Goal: Answer question/provide support: Answer question/provide support

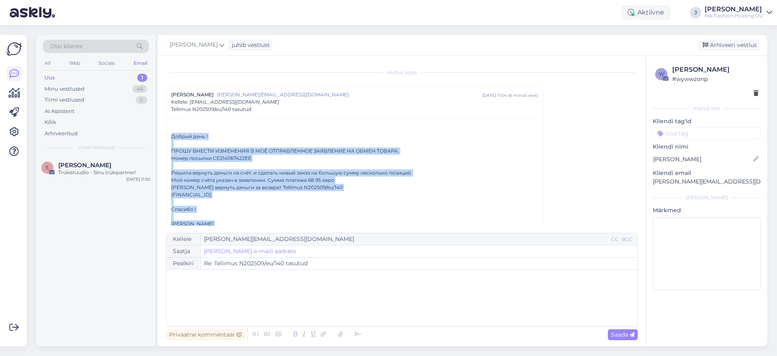
scroll to position [27, 0]
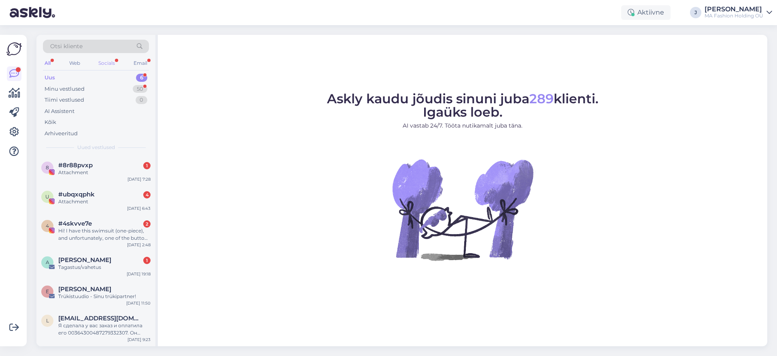
click at [117, 61] on div "Socials" at bounding box center [107, 63] width 20 height 11
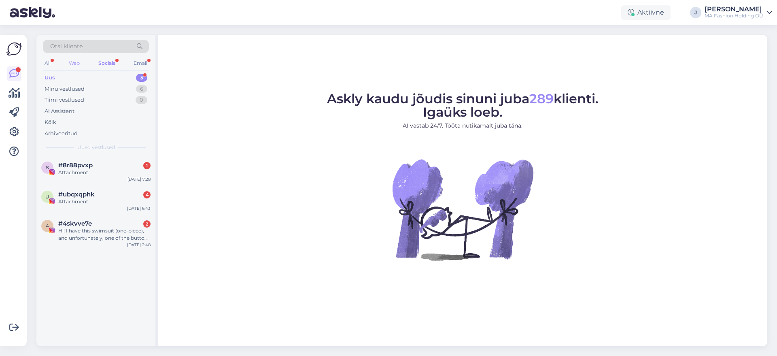
drag, startPoint x: 80, startPoint y: 56, endPoint x: 79, endPoint y: 63, distance: 6.5
click at [79, 63] on div "Otsi kliente All Web Socials Email Uus 3 Minu vestlused 6 Tiimi vestlused 0 AI …" at bounding box center [95, 95] width 119 height 121
click at [79, 63] on div "Web" at bounding box center [74, 63] width 14 height 11
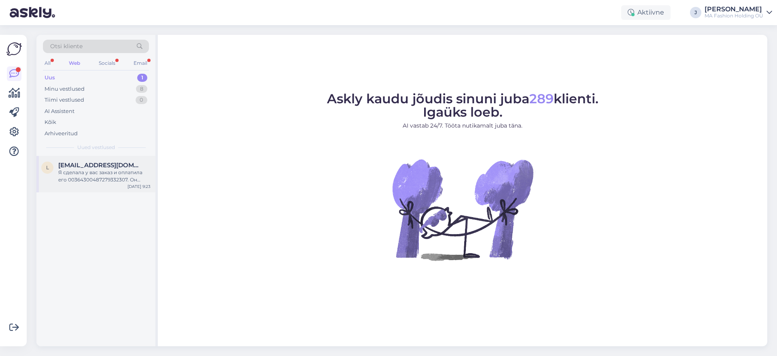
click at [105, 185] on div "l [EMAIL_ADDRESS][DOMAIN_NAME] Я сделала у вас заказ и оплатила его 00364300487…" at bounding box center [95, 174] width 119 height 36
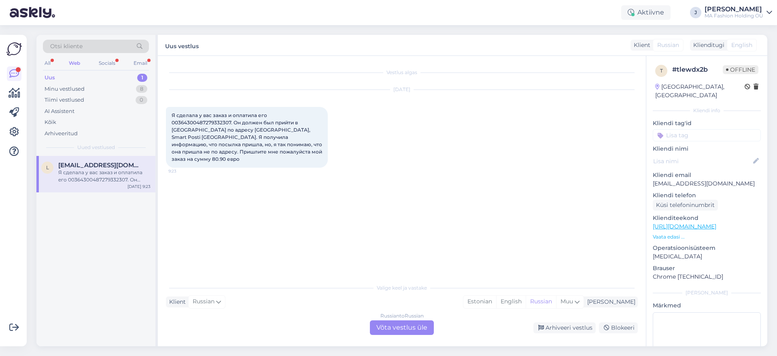
click at [371, 331] on div "Russian to Russian Võta vestlus üle" at bounding box center [402, 327] width 64 height 15
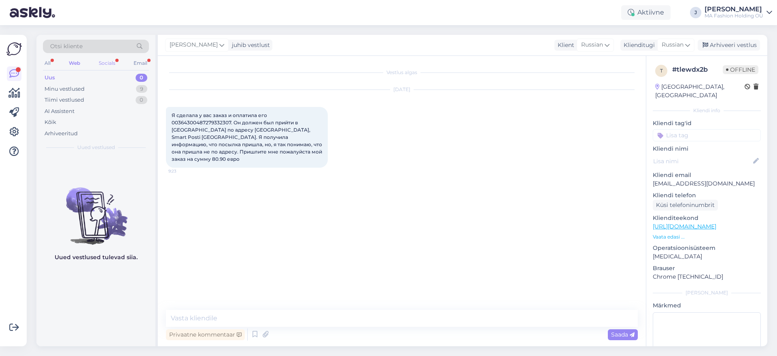
click at [111, 62] on div "Socials" at bounding box center [107, 63] width 20 height 11
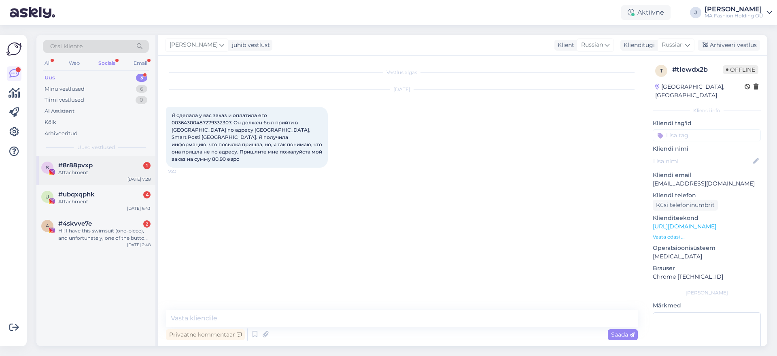
click at [63, 171] on div "Attachment" at bounding box center [104, 172] width 92 height 7
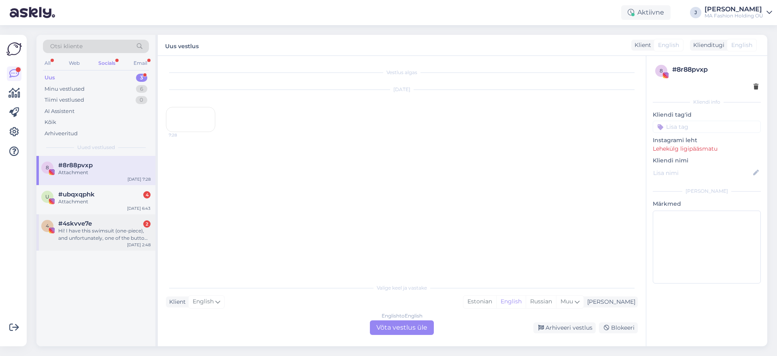
click at [96, 236] on div "Hi! I have this swimsuit (one-piece), and unfortunately, one of the buttons bro…" at bounding box center [104, 234] width 92 height 15
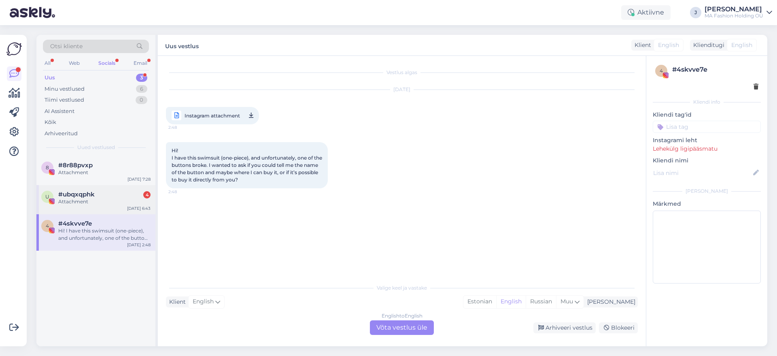
click at [118, 201] on div "Attachment" at bounding box center [104, 201] width 92 height 7
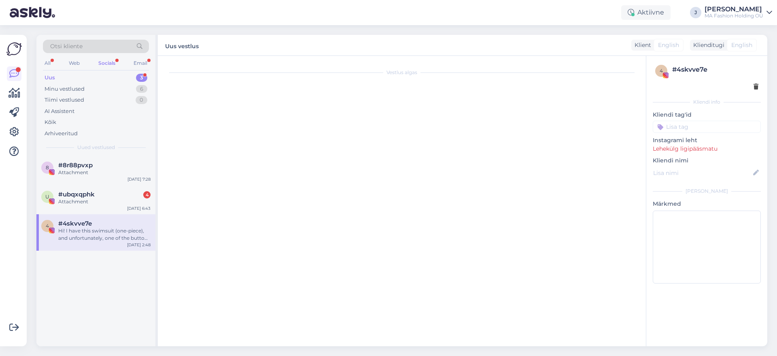
scroll to position [94, 0]
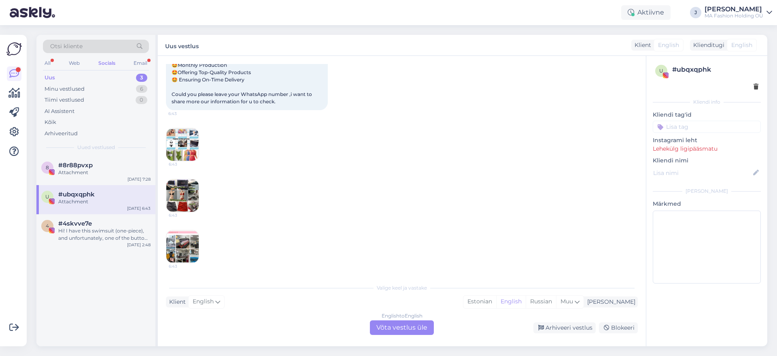
click at [406, 324] on div "English to English Võta vestlus üle" at bounding box center [402, 327] width 64 height 15
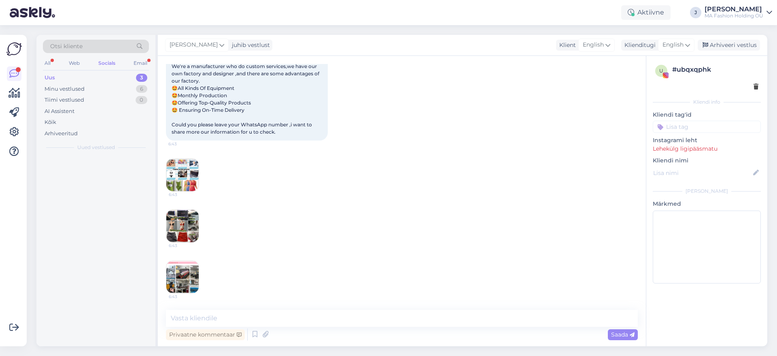
scroll to position [64, 0]
click at [109, 206] on div "Hi! I have this swimsuit (one-piece), and unfortunately, one of the buttons bro…" at bounding box center [104, 205] width 92 height 15
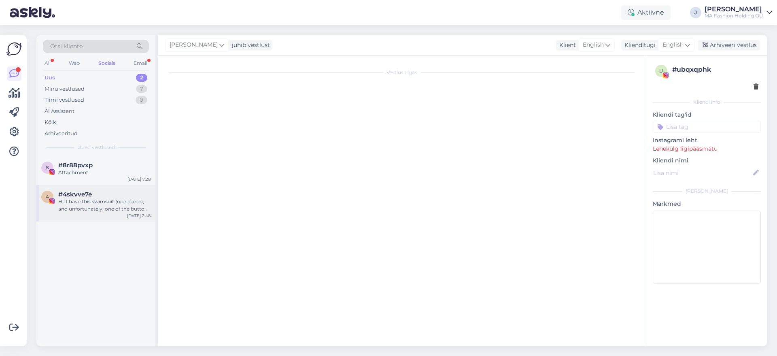
scroll to position [0, 0]
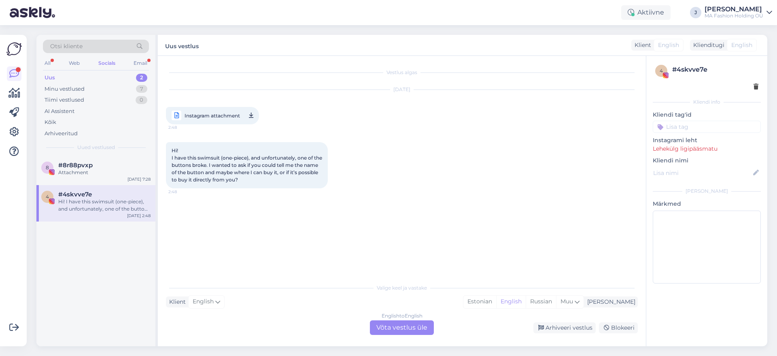
click at [408, 333] on div "English to English Võta vestlus üle" at bounding box center [402, 327] width 64 height 15
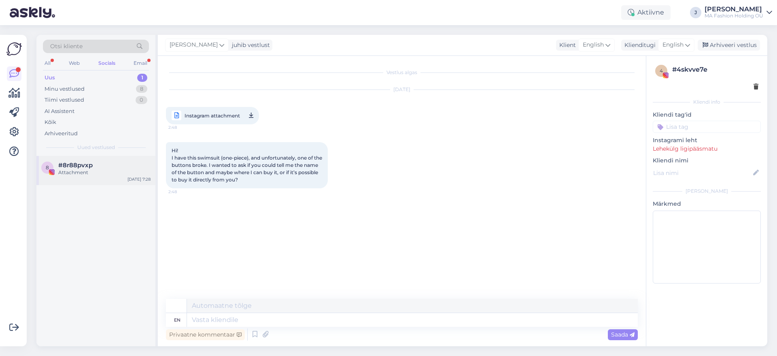
click at [86, 173] on div "Attachment" at bounding box center [104, 172] width 92 height 7
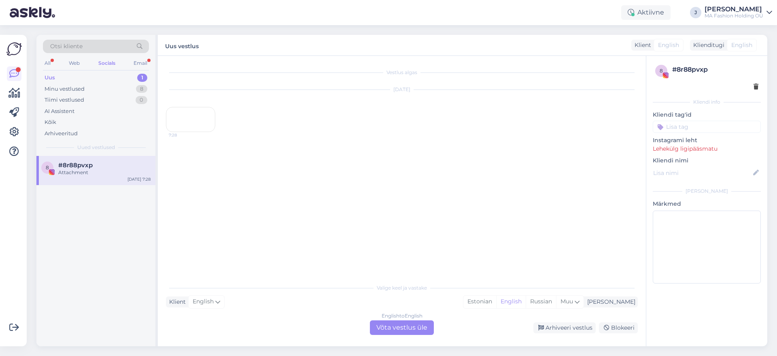
click at [393, 336] on div "Vestlus algas Sep 12 2025 7:28 Valige keel ja vastake Klient English Mina Eston…" at bounding box center [402, 201] width 488 height 290
click at [386, 332] on div "English to English Võta vestlus üle" at bounding box center [402, 327] width 64 height 15
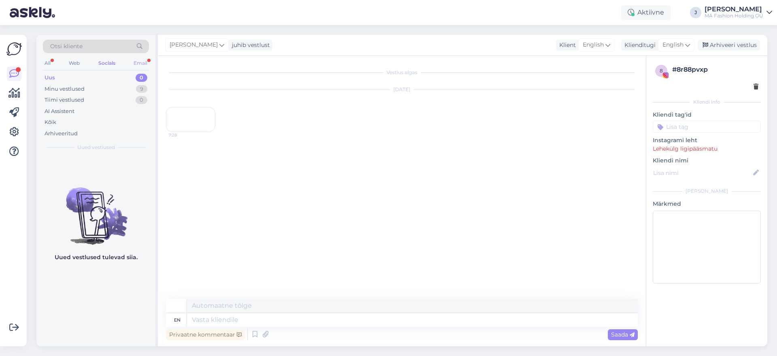
click at [144, 59] on div "Email" at bounding box center [140, 63] width 17 height 11
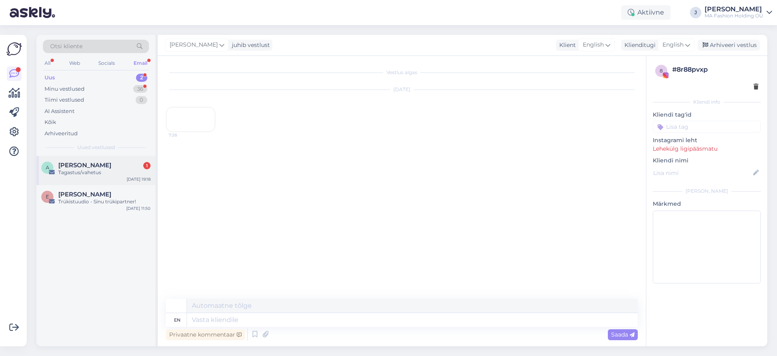
click at [105, 161] on div "A Ann Laheäär 1 Tagastus/vahetus Sep 11 19:18" at bounding box center [95, 170] width 119 height 29
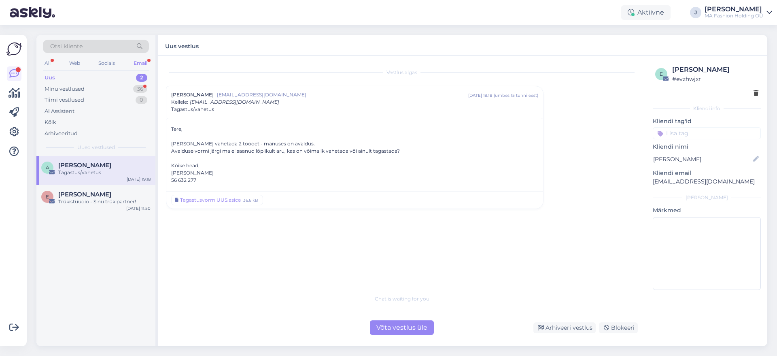
click at [383, 321] on div "Võta vestlus üle" at bounding box center [402, 327] width 64 height 15
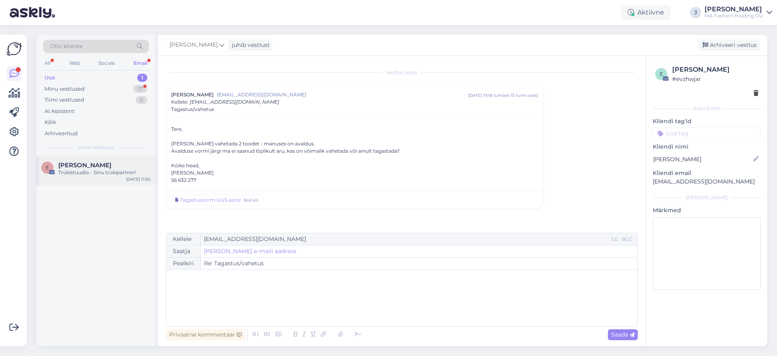
click at [86, 162] on span "[PERSON_NAME]" at bounding box center [84, 165] width 53 height 7
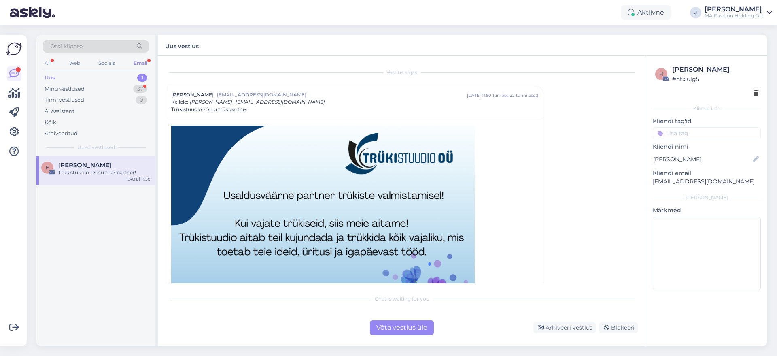
click at [403, 328] on div "Võta vestlus üle" at bounding box center [402, 327] width 64 height 15
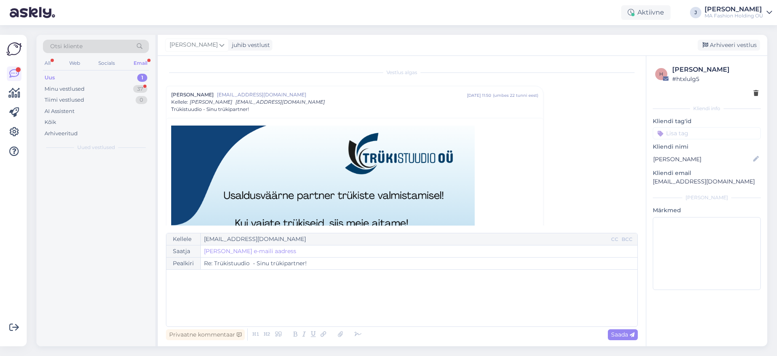
scroll to position [22, 0]
